Goal: Information Seeking & Learning: Learn about a topic

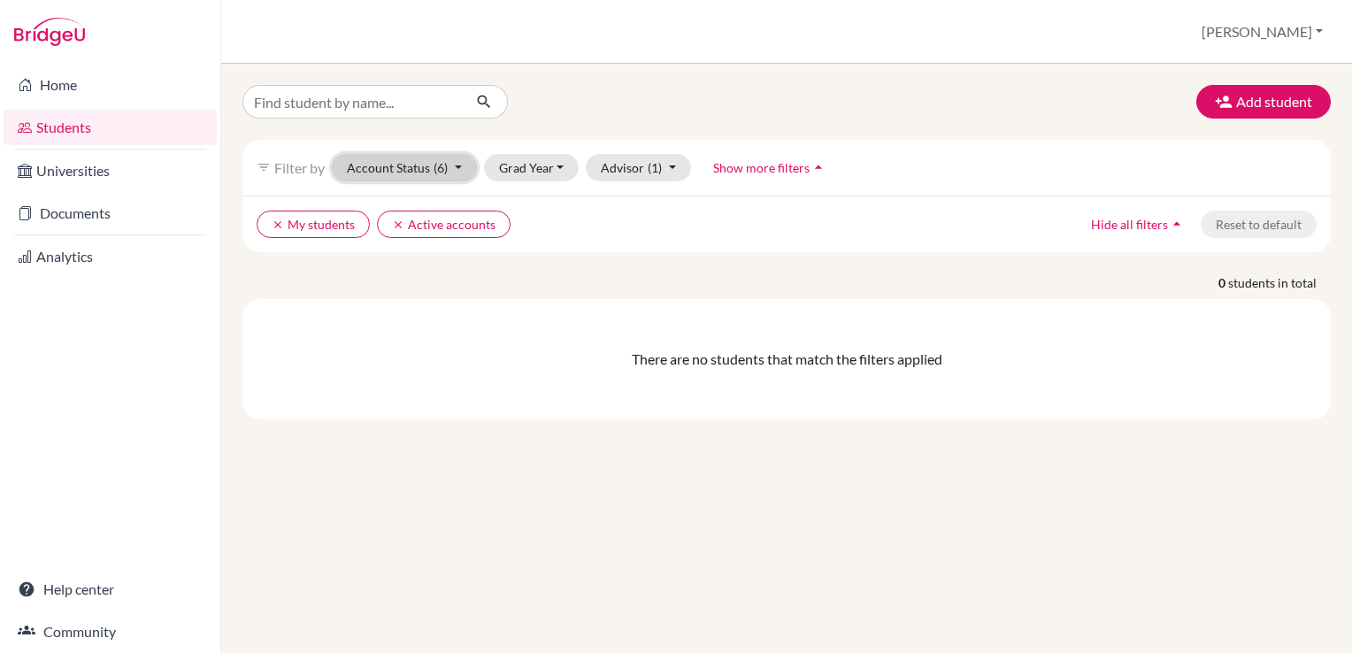
click at [399, 169] on button "Account Status (6)" at bounding box center [404, 167] width 145 height 27
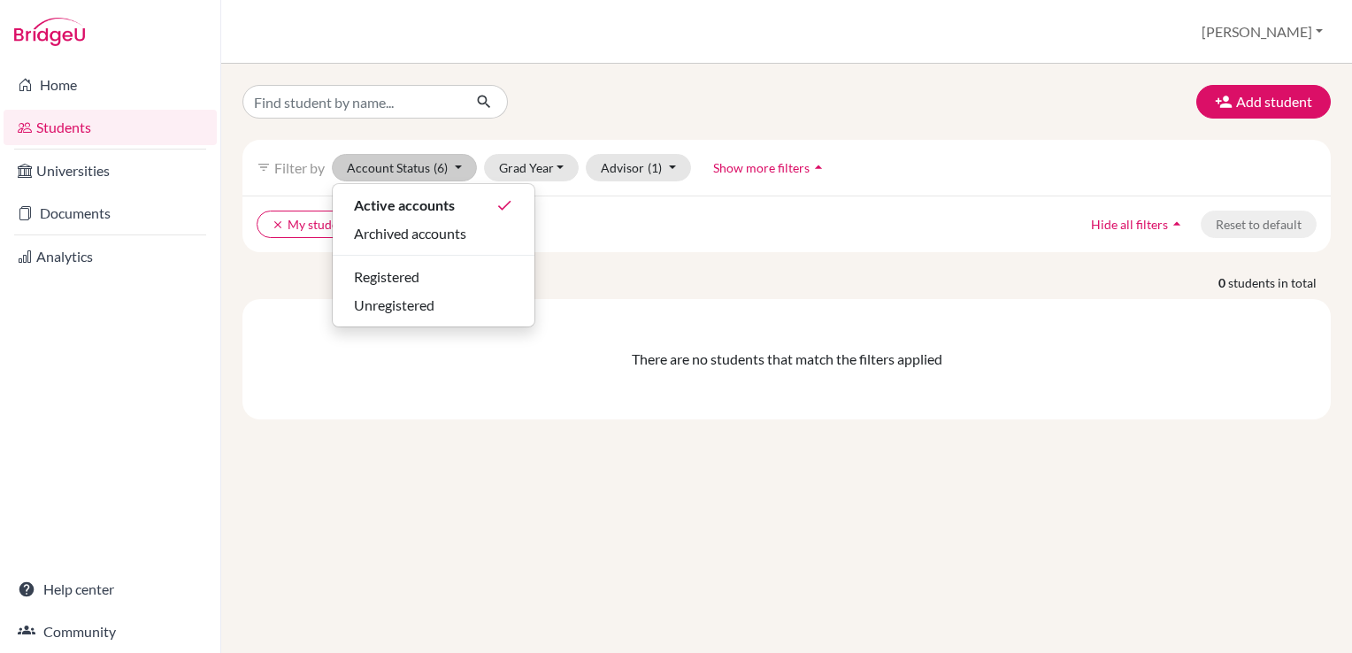
click at [370, 405] on div "There are no students that match the filters applied" at bounding box center [786, 359] width 1088 height 120
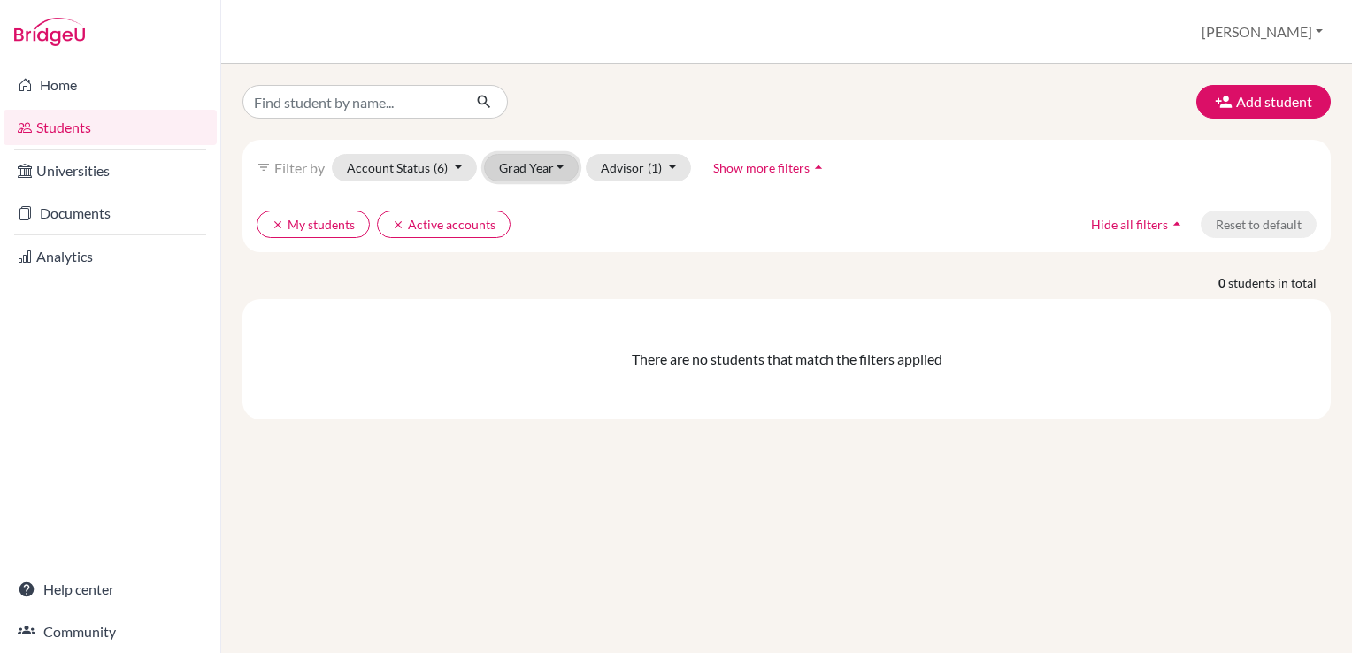
click at [541, 164] on button "Grad Year" at bounding box center [532, 167] width 96 height 27
click at [527, 322] on span "2023" at bounding box center [522, 318] width 32 height 21
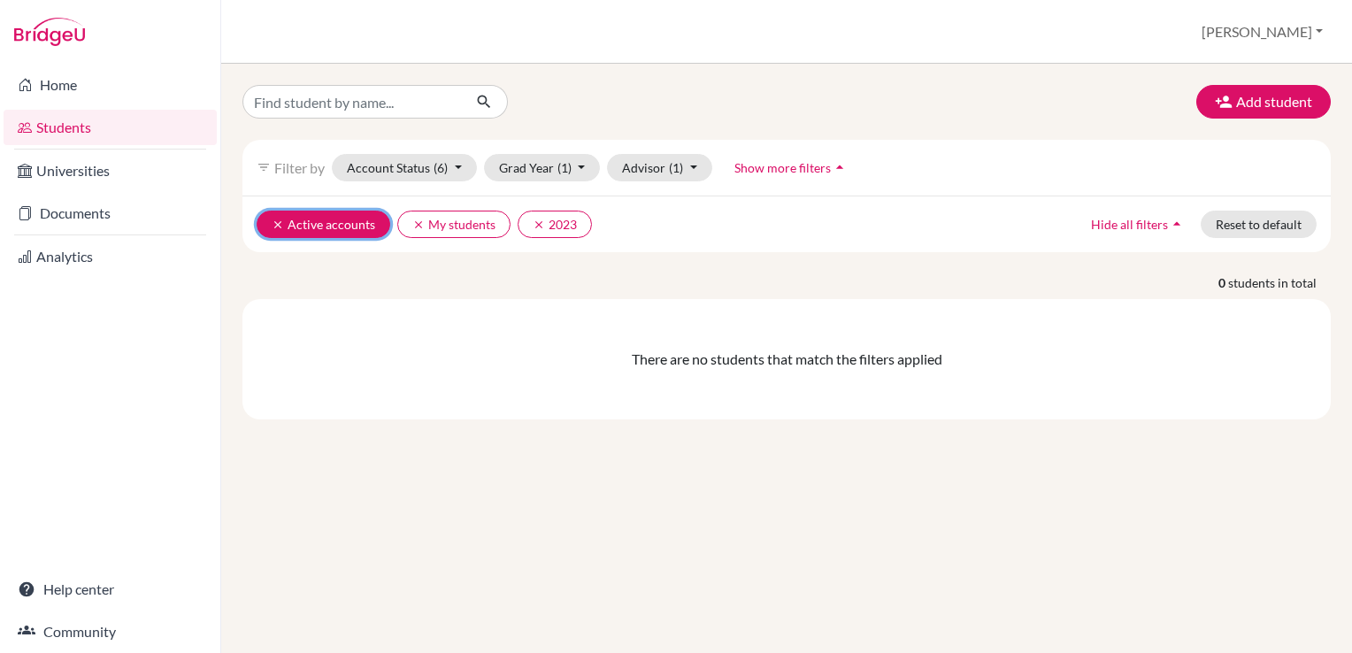
click at [265, 225] on button "clear Active accounts" at bounding box center [324, 224] width 134 height 27
click at [280, 223] on icon "clear" at bounding box center [278, 224] width 12 height 12
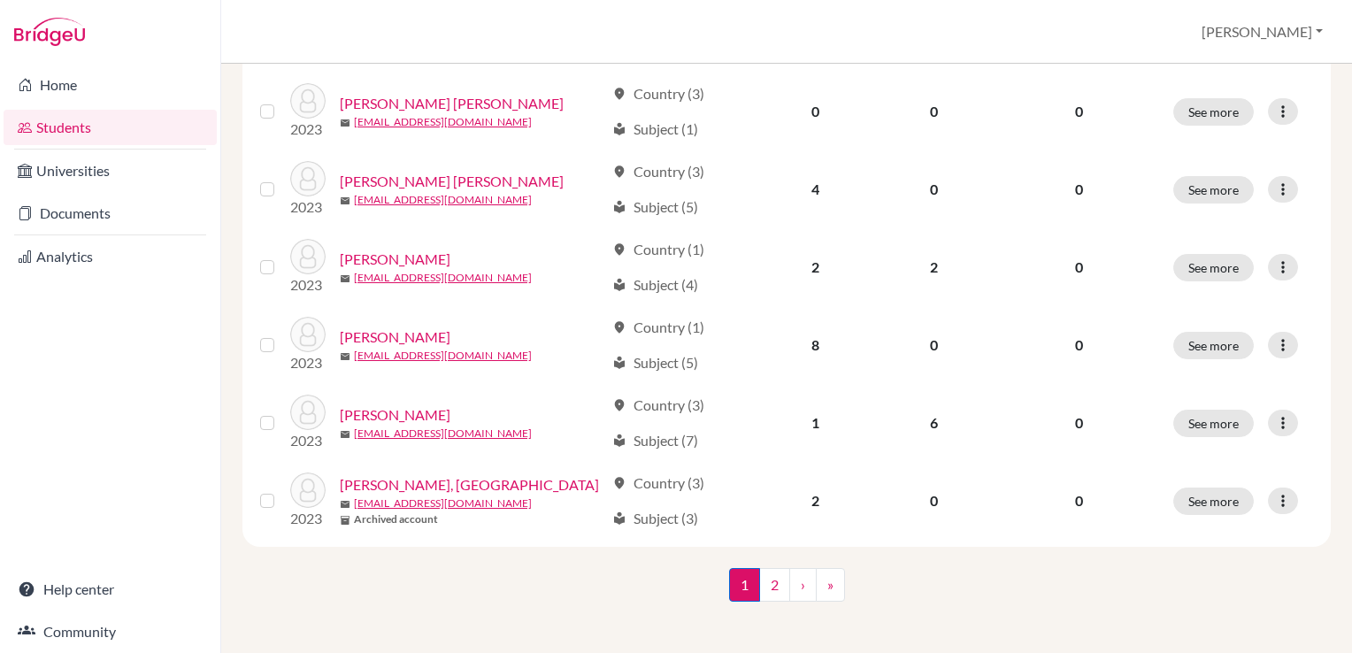
scroll to position [1368, 0]
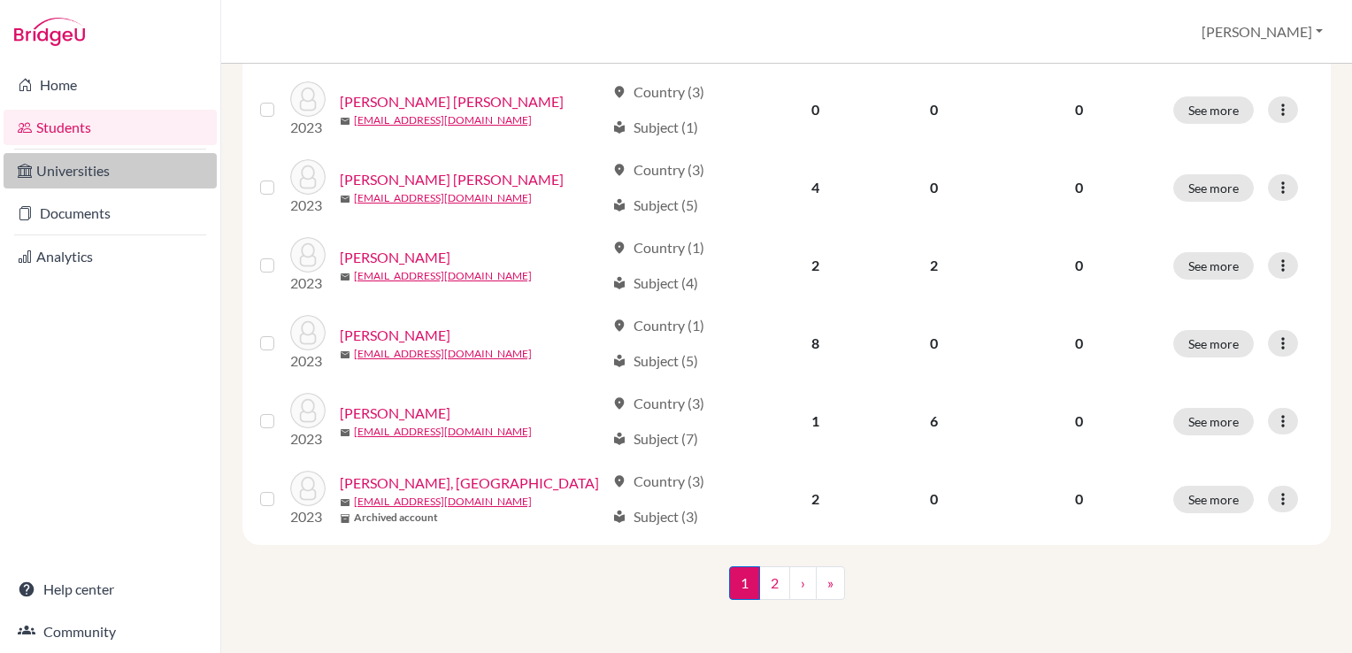
click at [62, 168] on link "Universities" at bounding box center [110, 170] width 213 height 35
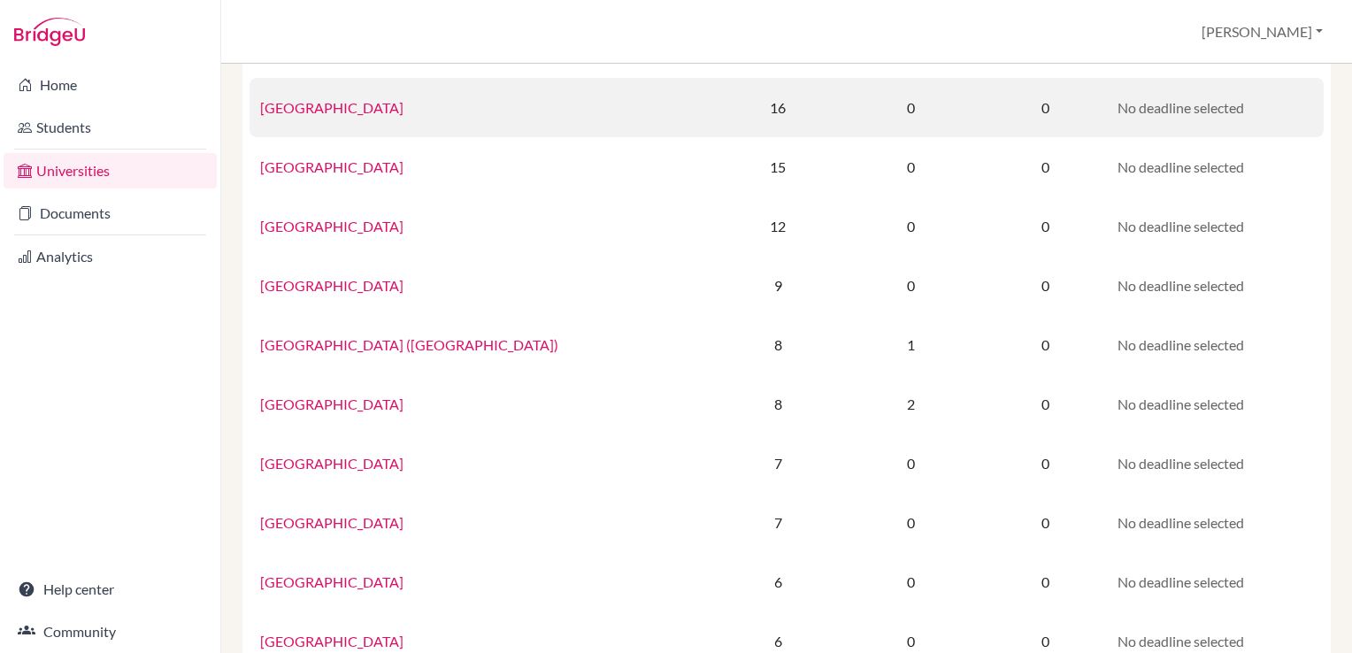
scroll to position [257, 0]
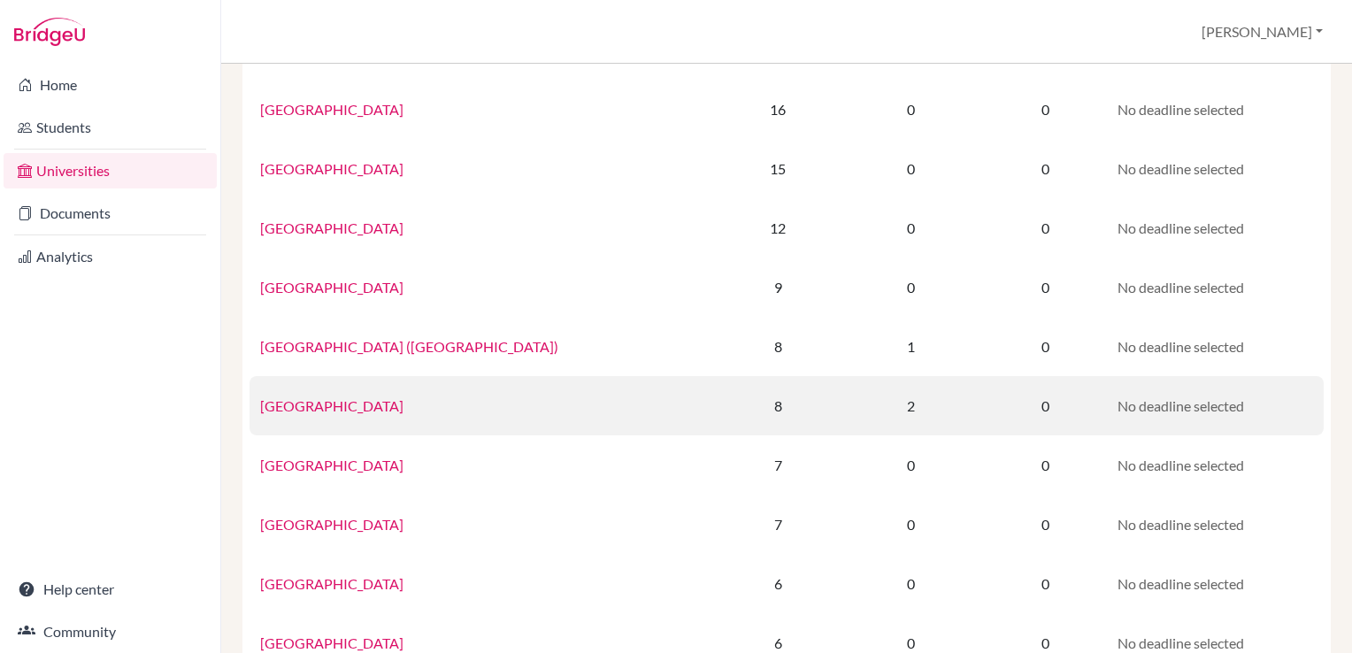
click at [349, 403] on link "[GEOGRAPHIC_DATA]" at bounding box center [331, 405] width 143 height 17
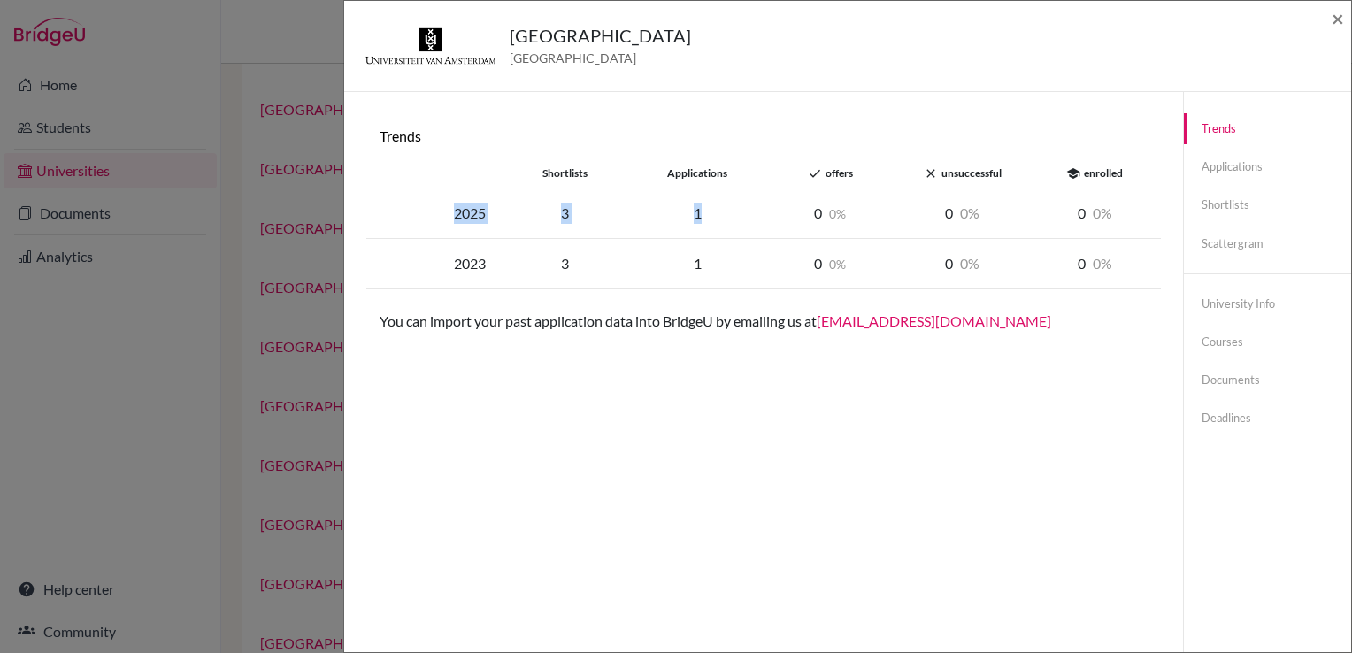
drag, startPoint x: 446, startPoint y: 214, endPoint x: 708, endPoint y: 207, distance: 261.9
click at [708, 207] on div "2025 3 1 0 0 0 0 0 0" at bounding box center [763, 213] width 794 height 50
drag, startPoint x: 839, startPoint y: 374, endPoint x: 717, endPoint y: 442, distance: 139.8
click at [717, 442] on div "Trends shortlists applications done offers close unsuccessful school enrolled 2…" at bounding box center [763, 418] width 796 height 610
click at [999, 119] on div "Trends shortlists applications done offers close unsuccessful school enrolled 2…" at bounding box center [763, 418] width 796 height 610
